Goal: Browse casually: Explore the website without a specific task or goal

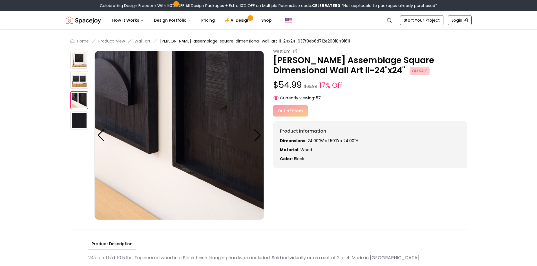
click at [81, 78] on img at bounding box center [79, 80] width 18 height 18
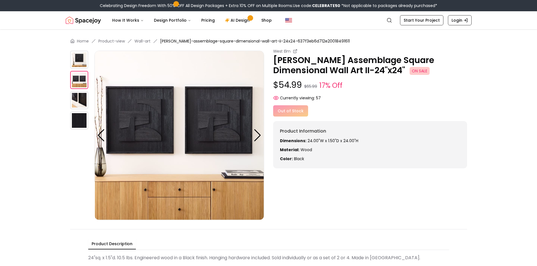
click at [83, 63] on img at bounding box center [79, 60] width 18 height 18
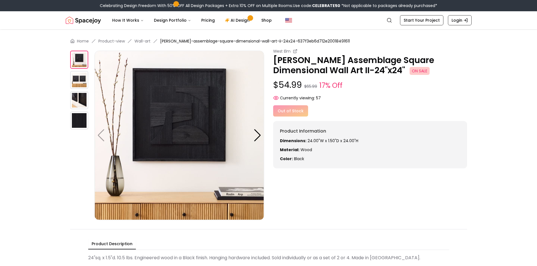
click at [81, 81] on img at bounding box center [79, 80] width 18 height 18
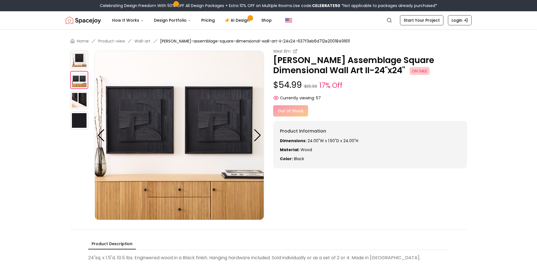
click at [74, 109] on img at bounding box center [79, 100] width 18 height 18
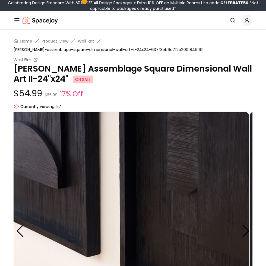
click at [165, 185] on img at bounding box center [129, 231] width 239 height 239
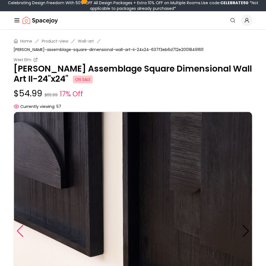
click at [23, 230] on div at bounding box center [20, 231] width 8 height 12
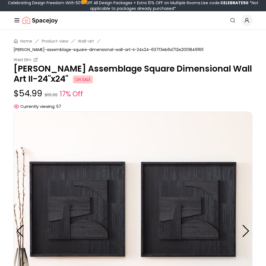
click at [17, 201] on img at bounding box center [133, 231] width 239 height 239
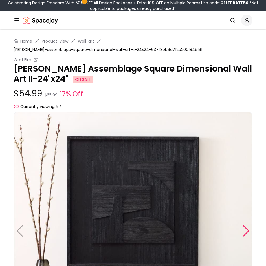
click at [246, 232] on div at bounding box center [246, 231] width 8 height 12
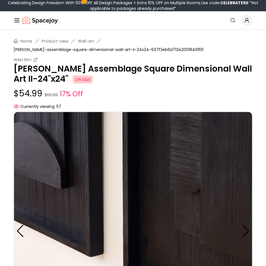
click at [252, 190] on img at bounding box center [133, 231] width 239 height 239
click at [260, 205] on div "Home Product-view Wall-art [PERSON_NAME]-assemblage-square-dimensional-wall-art…" at bounding box center [133, 259] width 266 height 461
